Goal: Transaction & Acquisition: Subscribe to service/newsletter

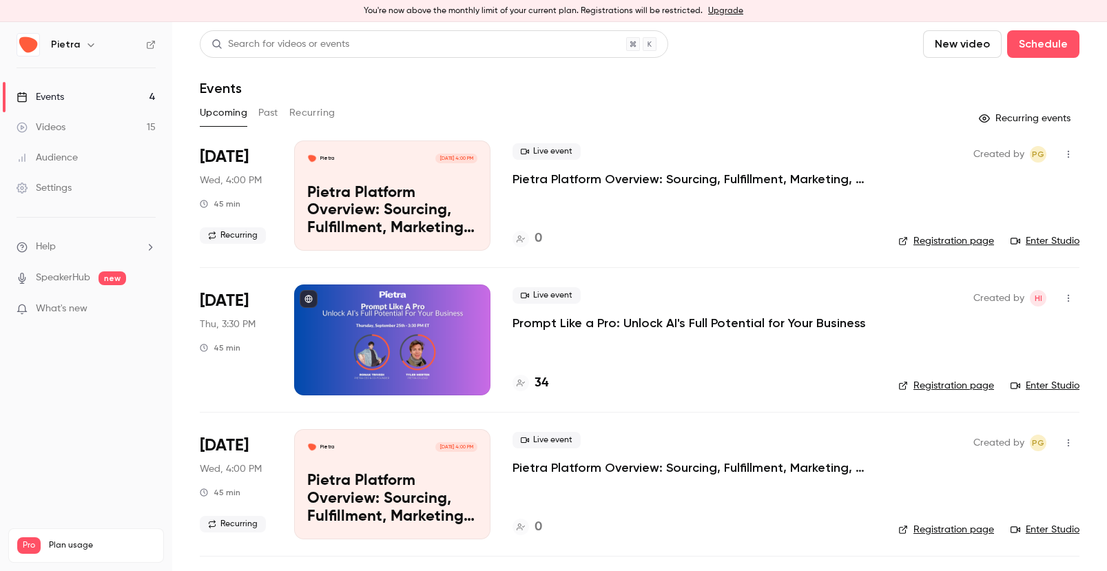
click at [721, 12] on link "Upgrade" at bounding box center [725, 11] width 35 height 11
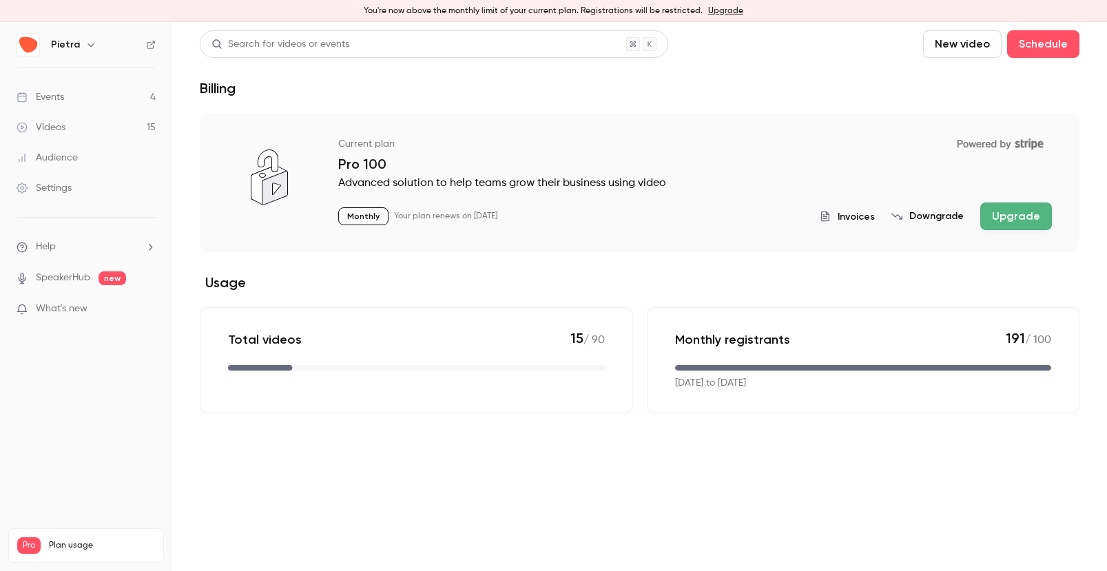
click at [1015, 214] on button "Upgrade" at bounding box center [1016, 217] width 72 height 28
click at [1006, 220] on button "Upgrade" at bounding box center [1016, 217] width 72 height 28
